Goal: Transaction & Acquisition: Purchase product/service

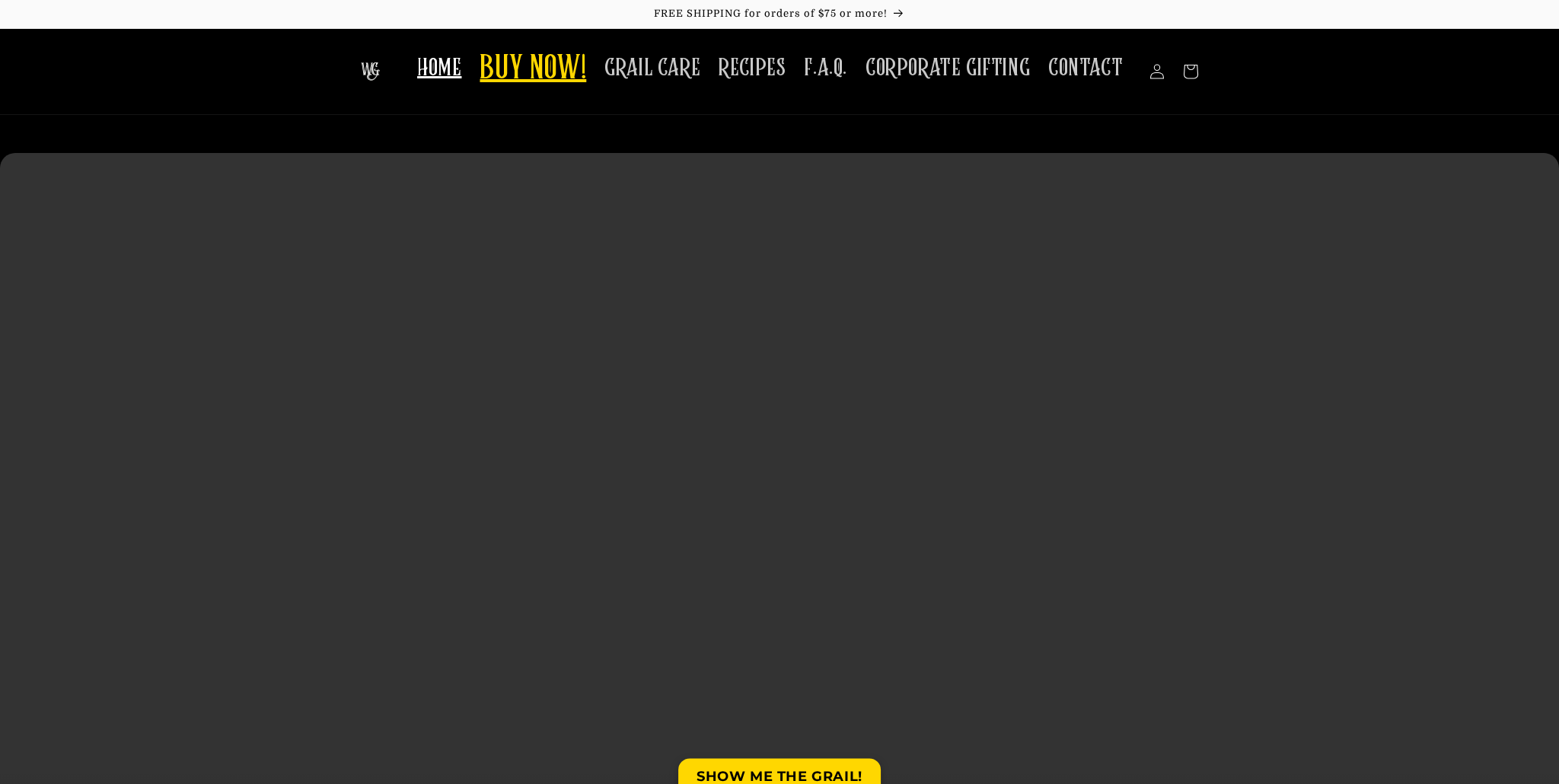
click at [579, 69] on span "BUY NOW!" at bounding box center [533, 69] width 107 height 42
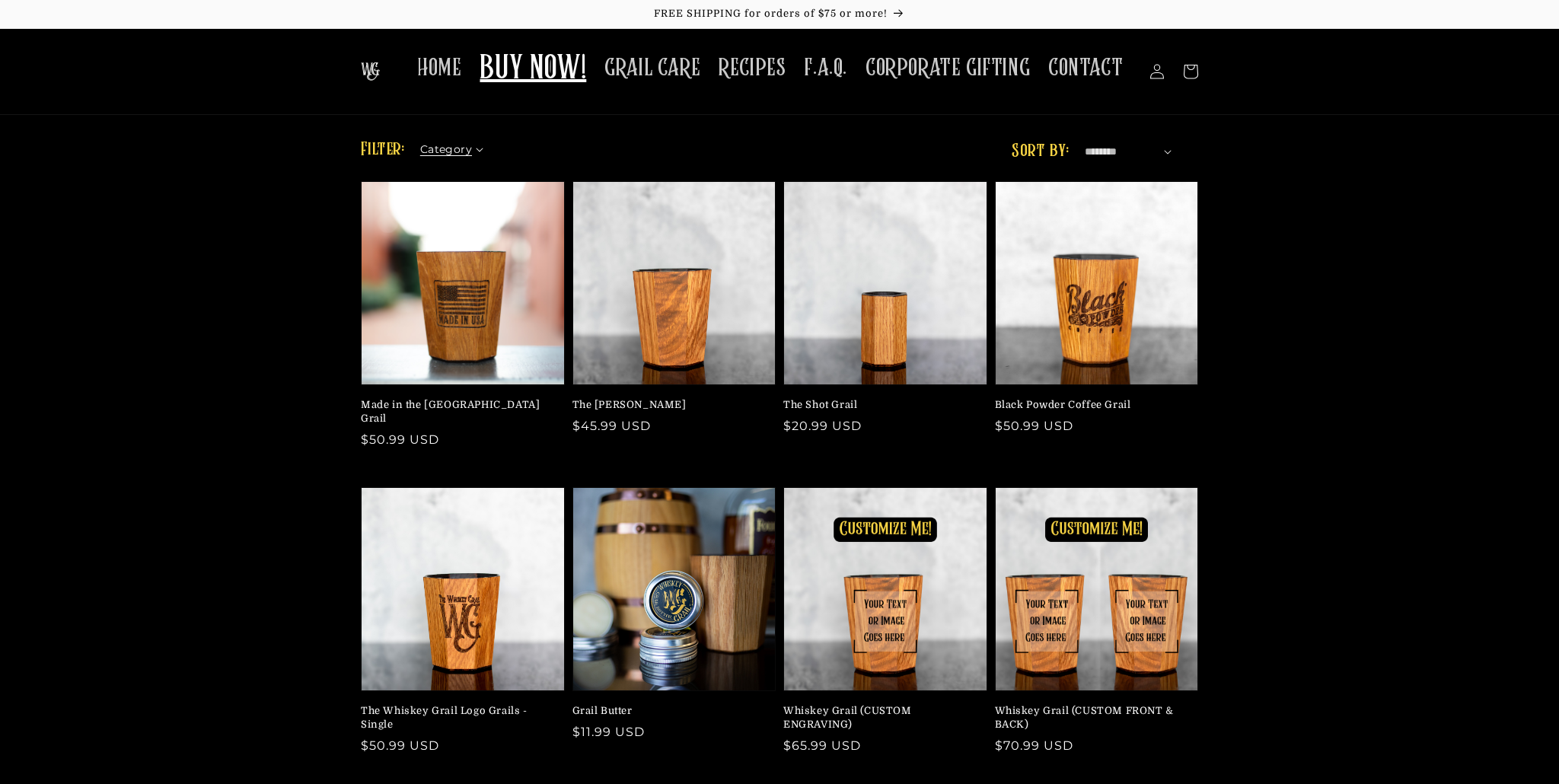
click at [483, 151] on summary "Category" at bounding box center [456, 146] width 73 height 16
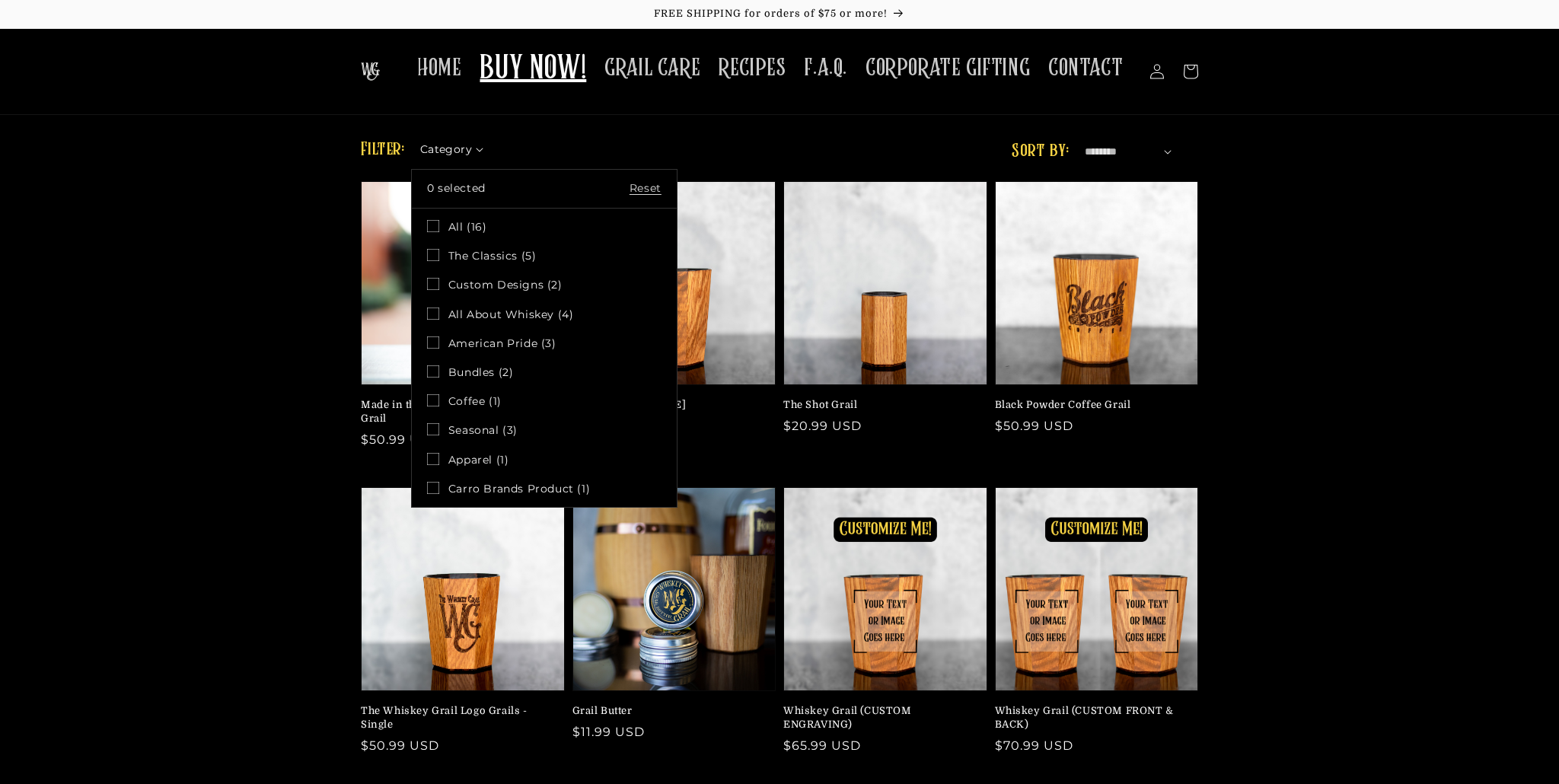
click at [431, 254] on icon at bounding box center [433, 255] width 12 height 12
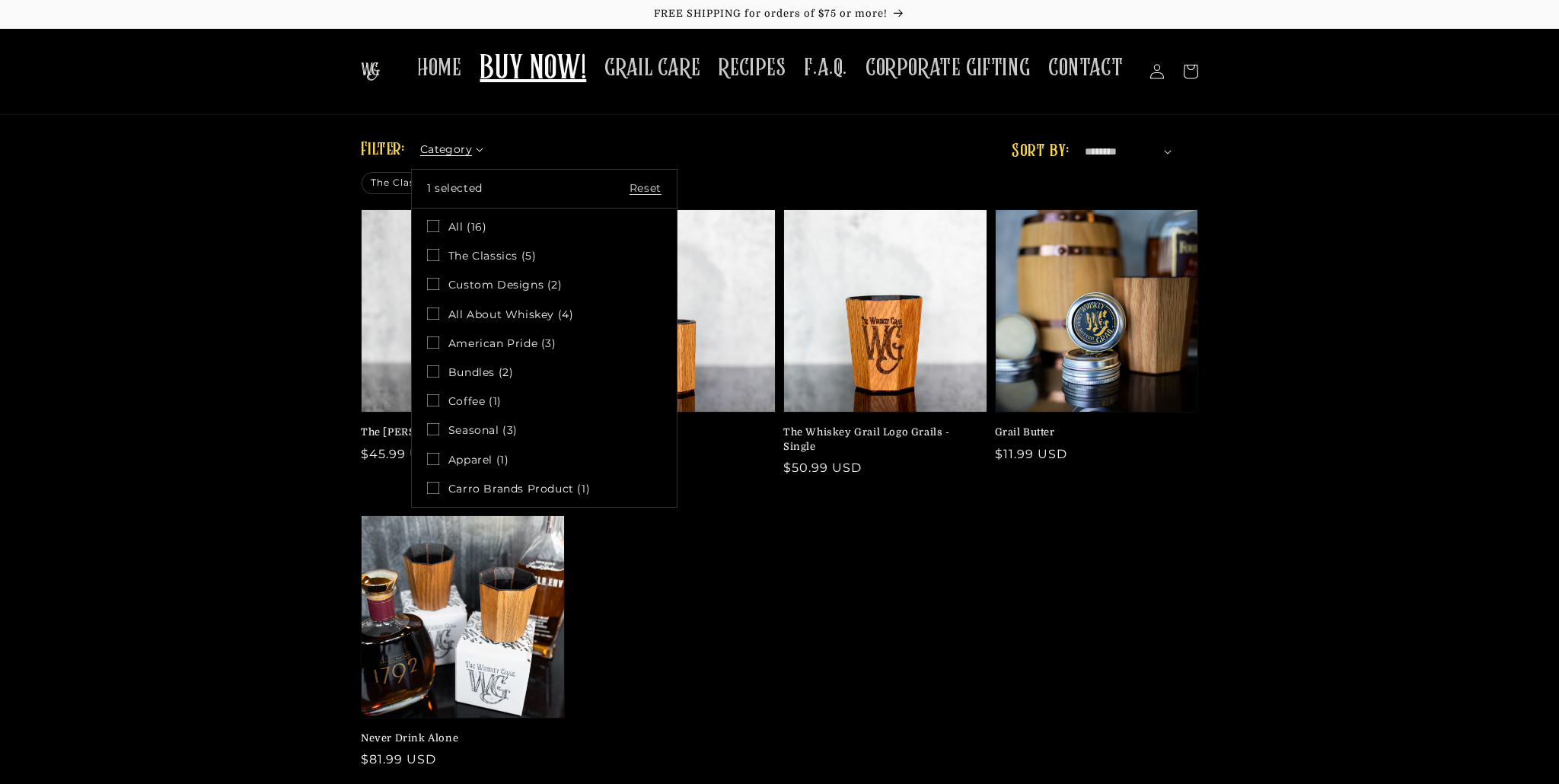
click at [493, 154] on summary "Category" at bounding box center [456, 146] width 73 height 16
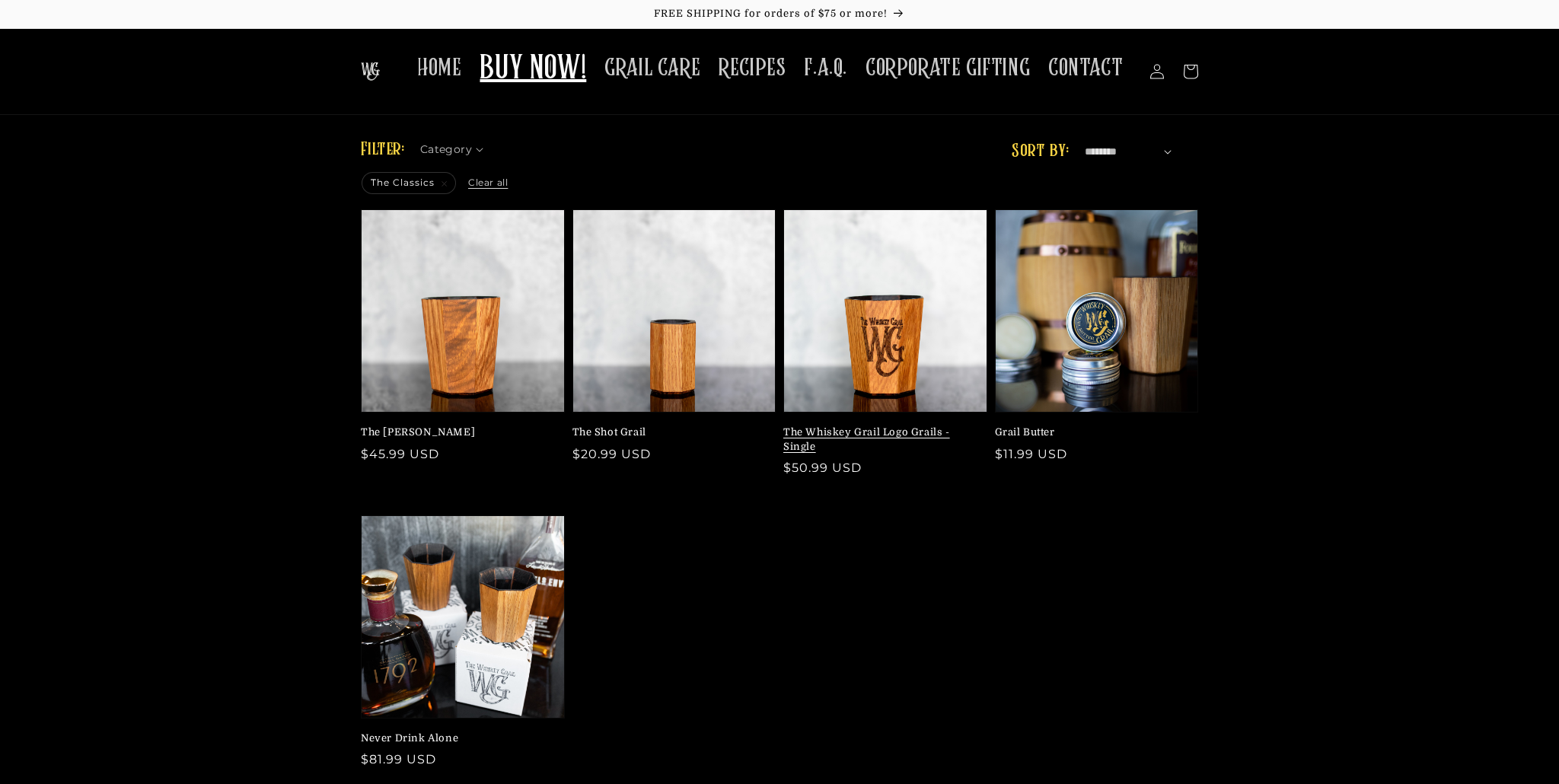
click at [834, 425] on link "The Whiskey Grail Logo Grails - Single" at bounding box center [881, 439] width 194 height 28
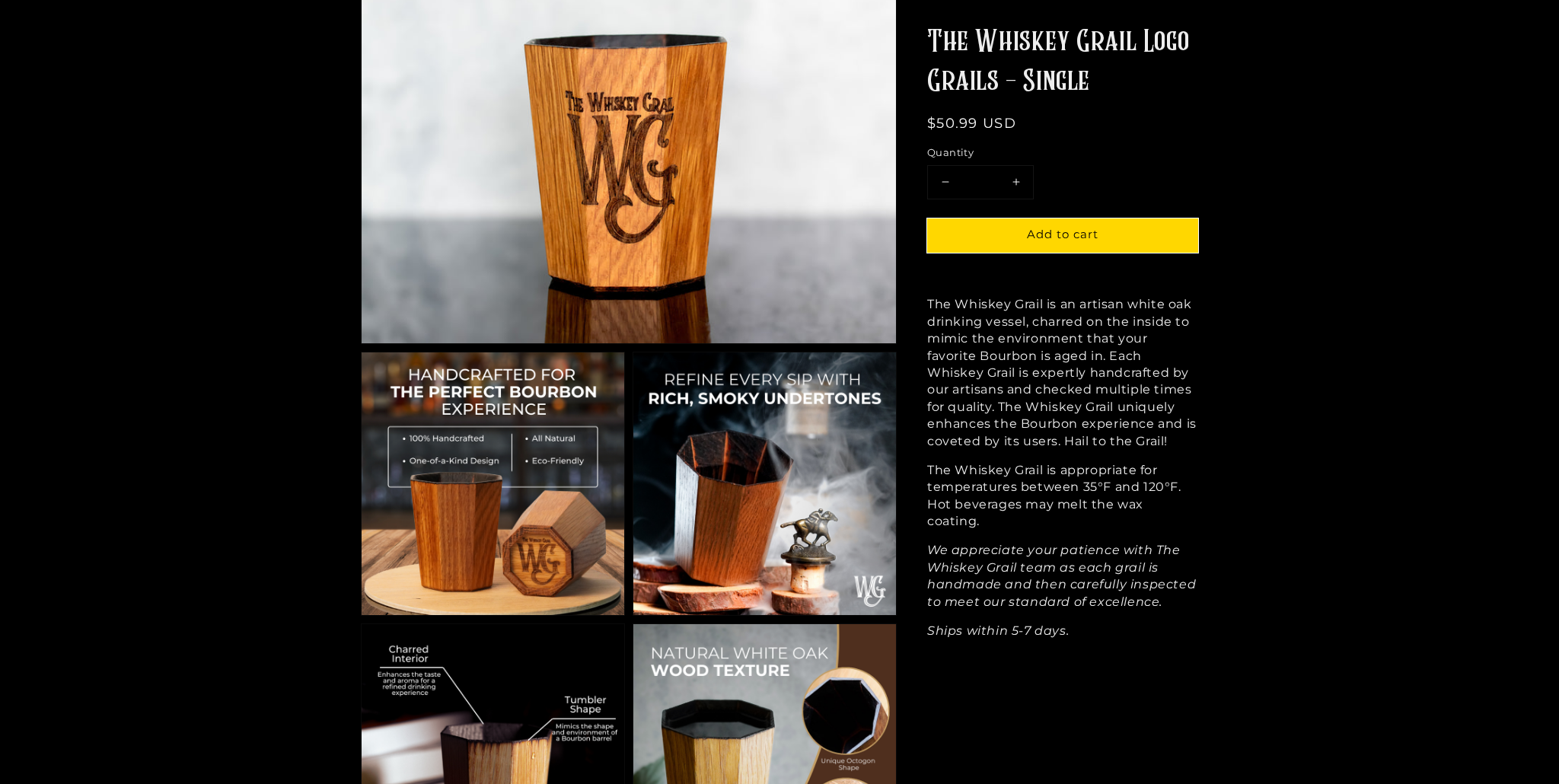
scroll to position [348, 0]
